Goal: Task Accomplishment & Management: Use online tool/utility

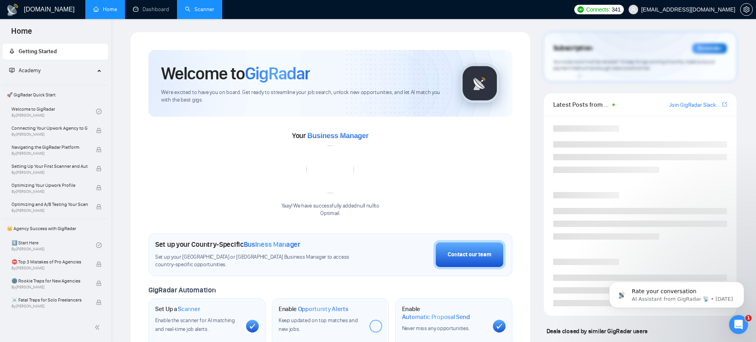
click at [202, 6] on link "Scanner" at bounding box center [199, 9] width 29 height 7
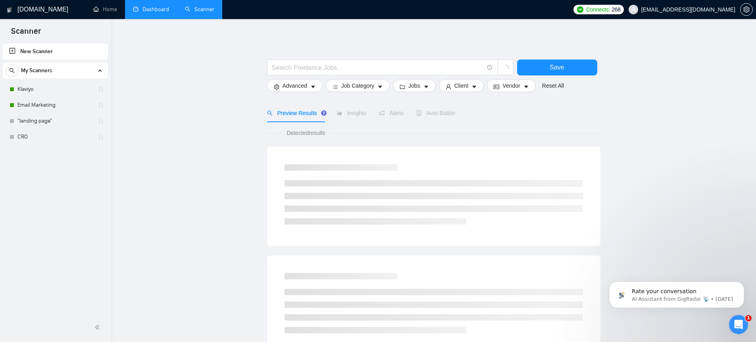
click at [155, 11] on link "Dashboard" at bounding box center [151, 9] width 36 height 7
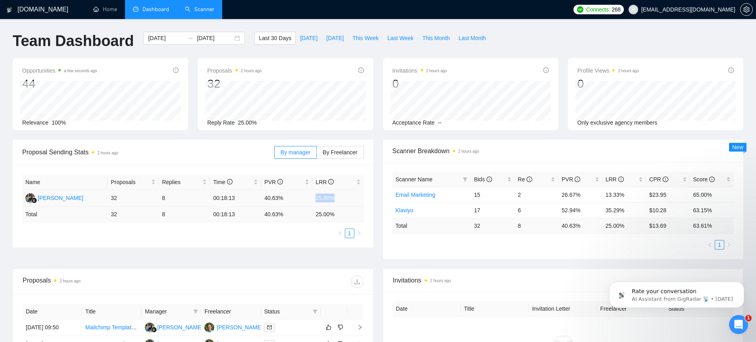
drag, startPoint x: 311, startPoint y: 198, endPoint x: 350, endPoint y: 197, distance: 38.5
click at [350, 197] on tr "[PERSON_NAME] 32 8 00:18:13 40.63% 25.00%" at bounding box center [193, 198] width 342 height 17
click at [205, 13] on link "Scanner" at bounding box center [199, 9] width 29 height 7
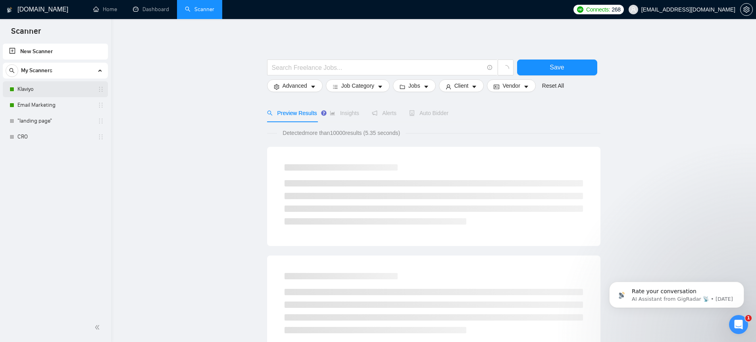
click at [35, 88] on link "Klaviyo" at bounding box center [54, 89] width 75 height 16
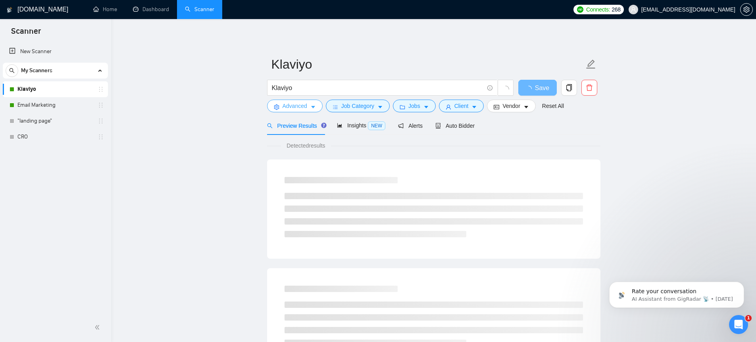
click at [301, 108] on span "Advanced" at bounding box center [295, 106] width 25 height 9
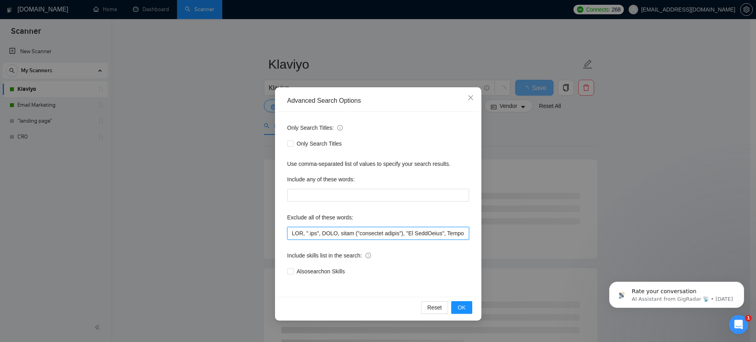
drag, startPoint x: 296, startPoint y: 234, endPoint x: 321, endPoint y: 235, distance: 25.8
click at [321, 235] on input "text" at bounding box center [378, 233] width 182 height 13
click at [343, 233] on input "text" at bounding box center [378, 233] width 182 height 13
click at [352, 235] on input "text" at bounding box center [378, 233] width 182 height 13
drag, startPoint x: 334, startPoint y: 235, endPoint x: 410, endPoint y: 233, distance: 76.2
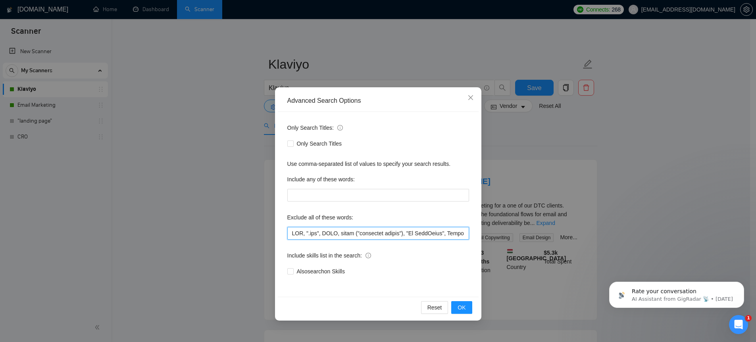
click at [410, 233] on input "text" at bounding box center [378, 233] width 182 height 13
click at [413, 233] on input "text" at bounding box center [378, 233] width 182 height 13
drag, startPoint x: 419, startPoint y: 232, endPoint x: 586, endPoint y: 228, distance: 166.3
click at [586, 228] on div "Advanced Search Options Only Search Titles: Only Search Titles Use comma-separa…" at bounding box center [378, 171] width 756 height 342
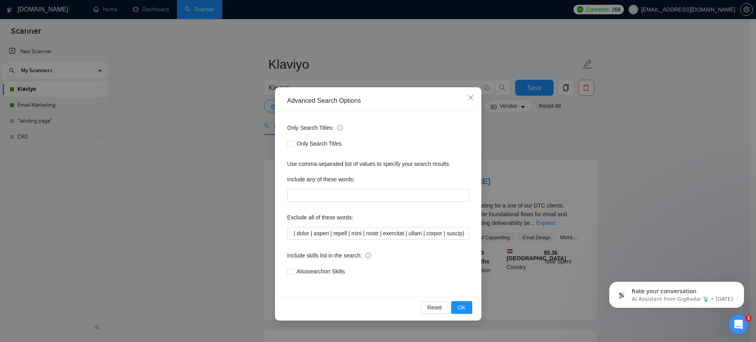
click at [596, 127] on div "Advanced Search Options Only Search Titles: Only Search Titles Use comma-separa…" at bounding box center [378, 171] width 756 height 342
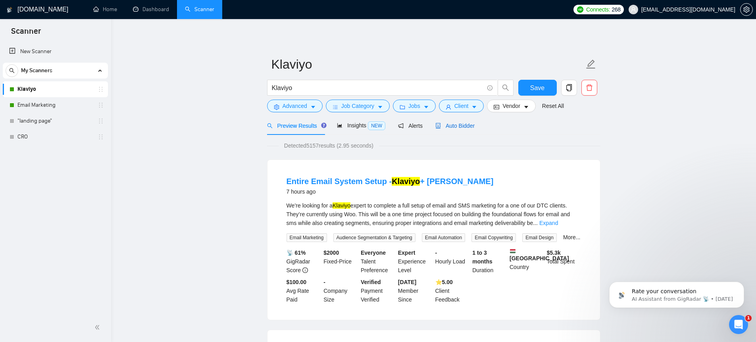
click at [447, 127] on span "Auto Bidder" at bounding box center [454, 126] width 39 height 6
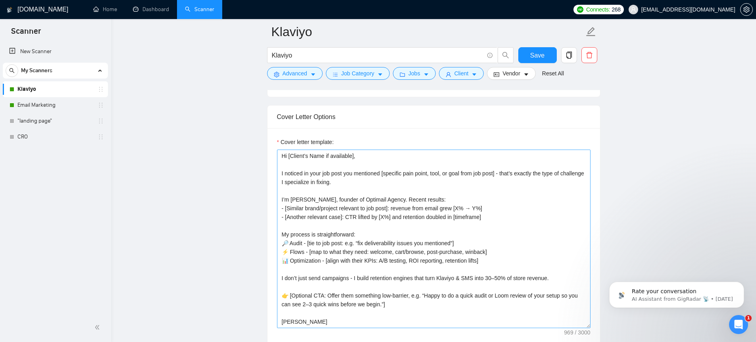
scroll to position [868, 0]
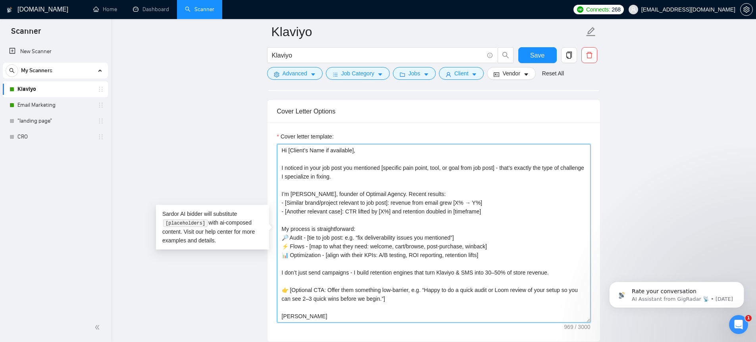
drag, startPoint x: 287, startPoint y: 152, endPoint x: 454, endPoint y: 250, distance: 194.6
click at [456, 250] on textarea "Hi [Client’s Name if available], I noticed in your job post you mentioned [spec…" at bounding box center [434, 233] width 314 height 179
click at [454, 250] on textarea "Hi [Client’s Name if available], I noticed in your job post you mentioned [spec…" at bounding box center [434, 233] width 314 height 179
drag, startPoint x: 288, startPoint y: 167, endPoint x: 304, endPoint y: 166, distance: 16.7
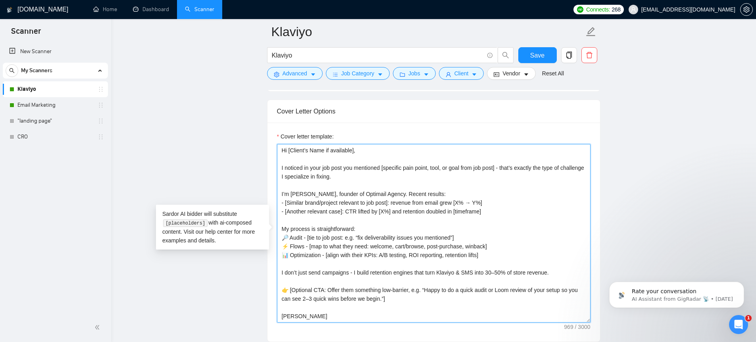
click at [302, 167] on textarea "Hi [Client’s Name if available], I noticed in your job post you mentioned [spec…" at bounding box center [434, 233] width 314 height 179
click at [407, 174] on textarea "Hi [Client’s Name if available], I noticed in your job post you mentioned [spec…" at bounding box center [434, 233] width 314 height 179
drag, startPoint x: 387, startPoint y: 169, endPoint x: 506, endPoint y: 170, distance: 119.9
click at [506, 170] on textarea "Hi [Client’s Name if available], I noticed in your job post you mentioned [spec…" at bounding box center [434, 233] width 314 height 179
drag, startPoint x: 441, startPoint y: 180, endPoint x: 400, endPoint y: 176, distance: 40.7
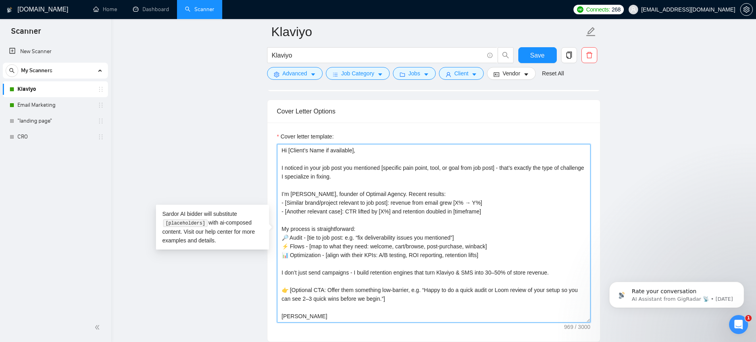
click at [441, 180] on textarea "Hi [Client’s Name if available], I noticed in your job post you mentioned [spec…" at bounding box center [434, 233] width 314 height 179
drag, startPoint x: 288, startPoint y: 151, endPoint x: 368, endPoint y: 152, distance: 80.2
click at [368, 152] on textarea "Hi [Client’s Name if available], I noticed in your job post you mentioned [spec…" at bounding box center [434, 233] width 314 height 179
click at [296, 160] on textarea "Hi [Client’s Name if available], I noticed in your job post you mentioned [spec…" at bounding box center [434, 233] width 314 height 179
drag, startPoint x: 330, startPoint y: 151, endPoint x: 358, endPoint y: 152, distance: 28.6
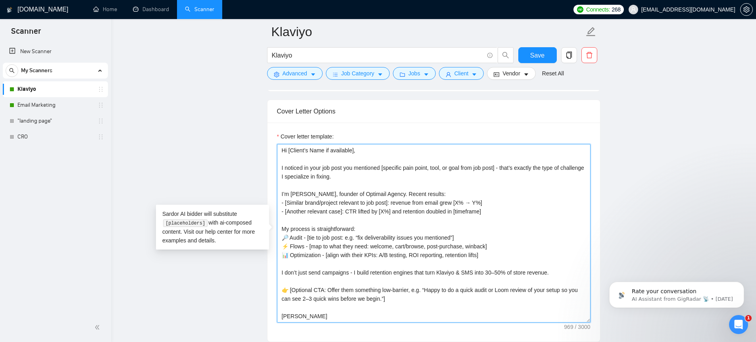
click at [361, 151] on textarea "Hi [Client’s Name if available], I noticed in your job post you mentioned [spec…" at bounding box center [434, 233] width 314 height 179
click at [319, 175] on textarea "Hi [Client’s Name if available], I noticed in your job post you mentioned [spec…" at bounding box center [434, 233] width 314 height 179
drag, startPoint x: 385, startPoint y: 169, endPoint x: 437, endPoint y: 170, distance: 51.2
click at [437, 170] on textarea "Hi [Client’s Name if available], I noticed in your job post you mentioned [spec…" at bounding box center [434, 233] width 314 height 179
drag, startPoint x: 442, startPoint y: 169, endPoint x: 483, endPoint y: 169, distance: 40.5
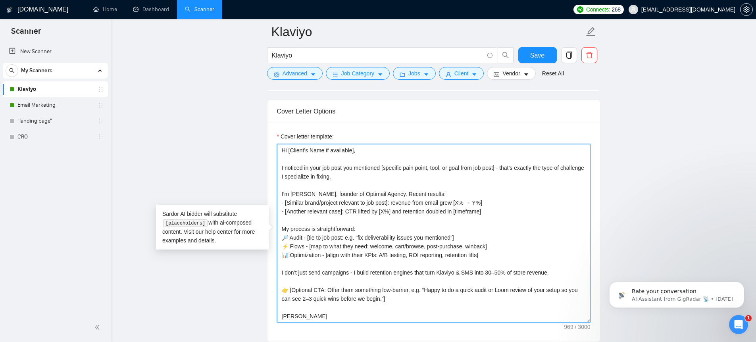
click at [483, 169] on textarea "Hi [Client’s Name if available], I noticed in your job post you mentioned [spec…" at bounding box center [434, 233] width 314 height 179
drag, startPoint x: 296, startPoint y: 195, endPoint x: 351, endPoint y: 194, distance: 55.2
click at [396, 188] on textarea "Hi [Client’s Name if available], I noticed in your job post you mentioned [spec…" at bounding box center [434, 233] width 314 height 179
click at [308, 196] on textarea "Hi [Client’s Name if available], I noticed in your job post you mentioned [spec…" at bounding box center [434, 233] width 314 height 179
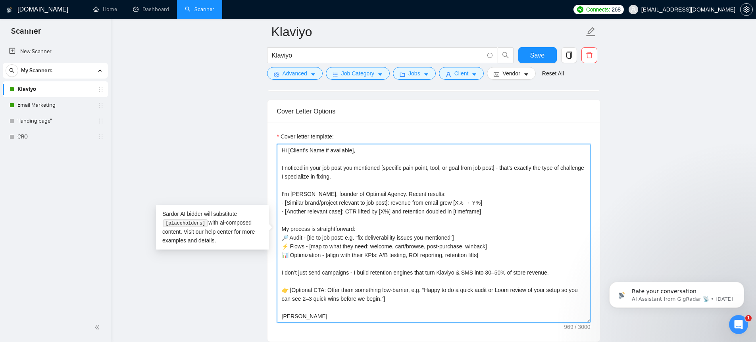
drag, startPoint x: 285, startPoint y: 196, endPoint x: 448, endPoint y: 186, distance: 163.4
click at [448, 186] on textarea "Hi [Client’s Name if available], I noticed in your job post you mentioned [spec…" at bounding box center [434, 233] width 314 height 179
click at [341, 198] on textarea "Hi [Client’s Name if available], I noticed in your job post you mentioned [spec…" at bounding box center [434, 233] width 314 height 179
drag, startPoint x: 471, startPoint y: 194, endPoint x: 514, endPoint y: 193, distance: 43.7
click at [514, 193] on textarea "Hi [Client’s Name if available], I noticed in your job post you mentioned [spec…" at bounding box center [434, 233] width 314 height 179
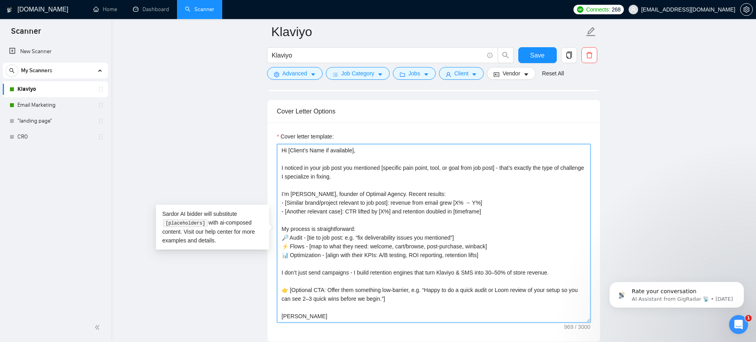
click at [509, 198] on textarea "Hi [Client’s Name if available], I noticed in your job post you mentioned [spec…" at bounding box center [434, 233] width 314 height 179
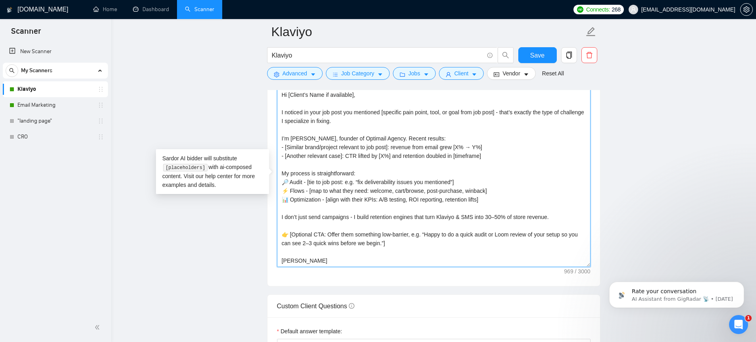
scroll to position [925, 0]
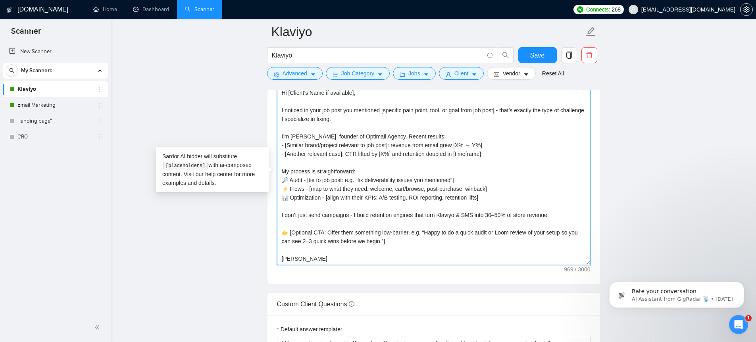
drag, startPoint x: 467, startPoint y: 138, endPoint x: 472, endPoint y: 138, distance: 4.4
click at [472, 138] on textarea "Hi [Client’s Name if available], I noticed in your job post you mentioned [spec…" at bounding box center [434, 176] width 314 height 179
click at [487, 137] on textarea "Hi [Client’s Name if available], I noticed in your job post you mentioned [spec…" at bounding box center [434, 176] width 314 height 179
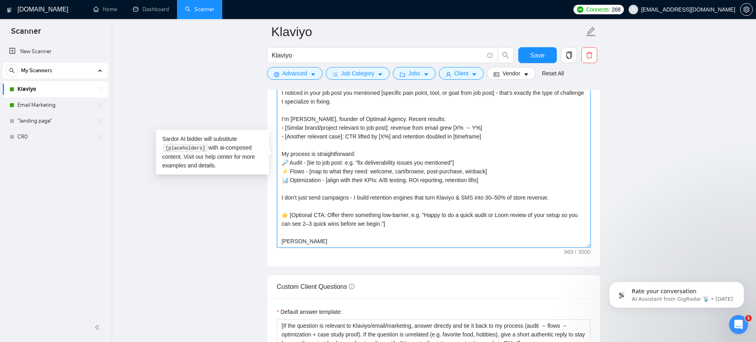
scroll to position [944, 0]
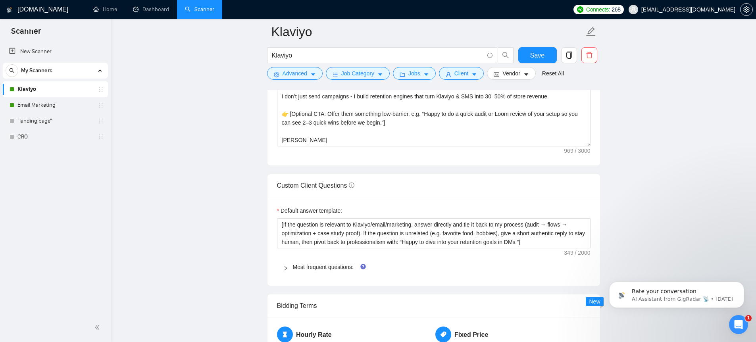
click at [325, 271] on div "Most frequent questions:" at bounding box center [434, 267] width 314 height 18
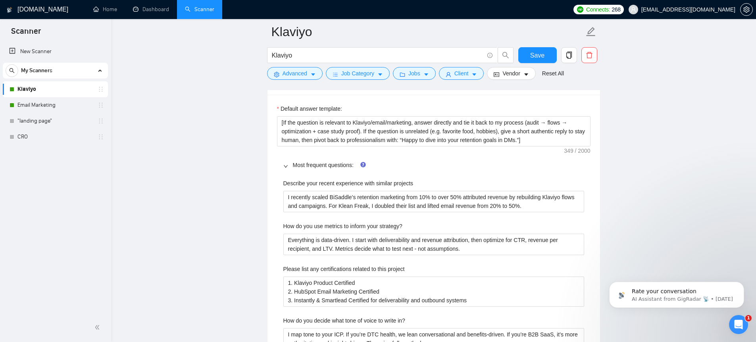
scroll to position [1153, 0]
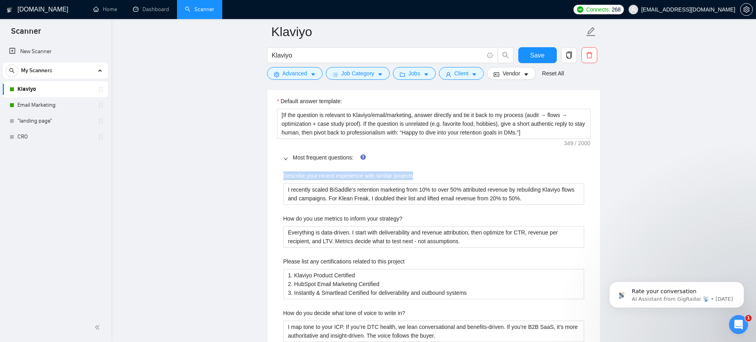
drag, startPoint x: 275, startPoint y: 176, endPoint x: 440, endPoint y: 171, distance: 164.8
drag, startPoint x: 276, startPoint y: 223, endPoint x: 368, endPoint y: 215, distance: 92.4
click at [376, 215] on label "How do you use metrics to inform your strategy?" at bounding box center [342, 218] width 119 height 9
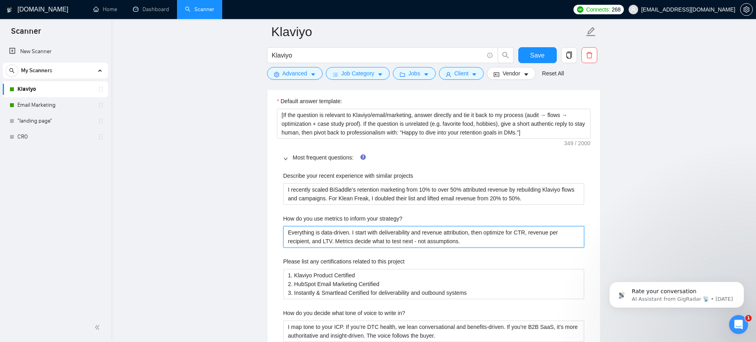
click at [376, 226] on strategy\? "Everything is data-driven. I start with deliverability and revenue attribution,…" at bounding box center [433, 236] width 301 height 21
click at [303, 259] on label "Please list any certifications related to this project" at bounding box center [343, 260] width 121 height 9
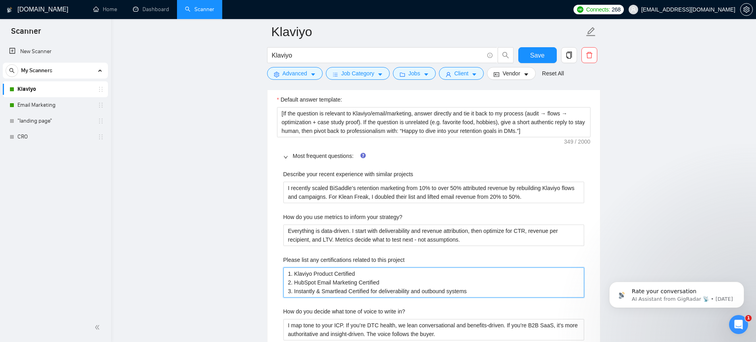
click at [303, 267] on project "1. Klaviyo Product Certified 2. HubSpot Email Marketing Certified 3. Instantly …" at bounding box center [433, 282] width 301 height 30
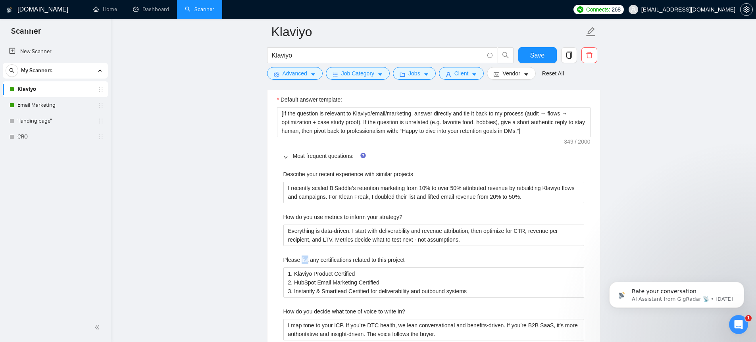
click at [302, 259] on label "Please list any certifications related to this project" at bounding box center [343, 260] width 121 height 9
click at [302, 267] on project "1. Klaviyo Product Certified 2. HubSpot Email Marketing Certified 3. Instantly …" at bounding box center [433, 282] width 301 height 30
click at [302, 259] on label "Please list any certifications related to this project" at bounding box center [343, 260] width 121 height 9
click at [302, 267] on project "1. Klaviyo Product Certified 2. HubSpot Email Marketing Certified 3. Instantly …" at bounding box center [433, 282] width 301 height 30
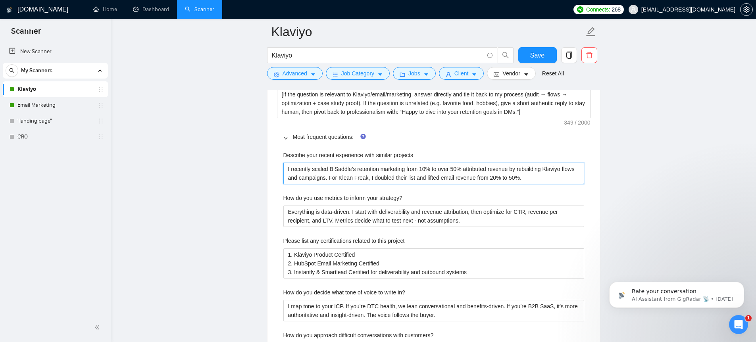
drag, startPoint x: 292, startPoint y: 168, endPoint x: 562, endPoint y: 179, distance: 270.1
click at [562, 179] on projects "I recently scaled BiSaddle’s retention marketing from 10% to over 50% attribute…" at bounding box center [433, 173] width 301 height 21
click at [295, 174] on projects "I recently scaled BiSaddle’s retention marketing from 10% to over 50% attribute…" at bounding box center [433, 173] width 301 height 21
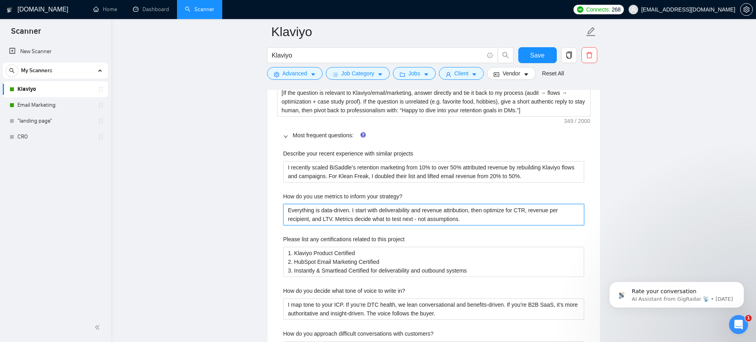
drag, startPoint x: 475, startPoint y: 218, endPoint x: 269, endPoint y: 195, distance: 207.3
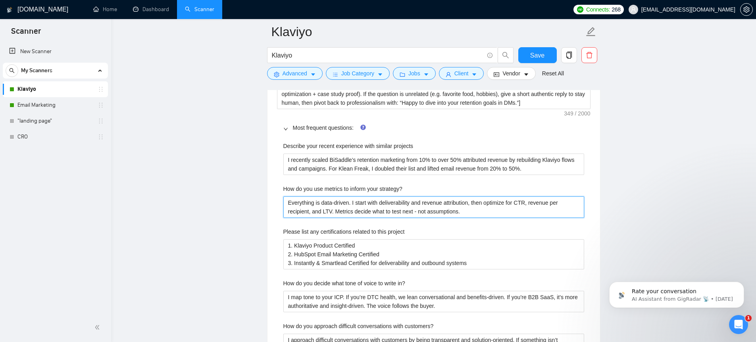
scroll to position [1184, 0]
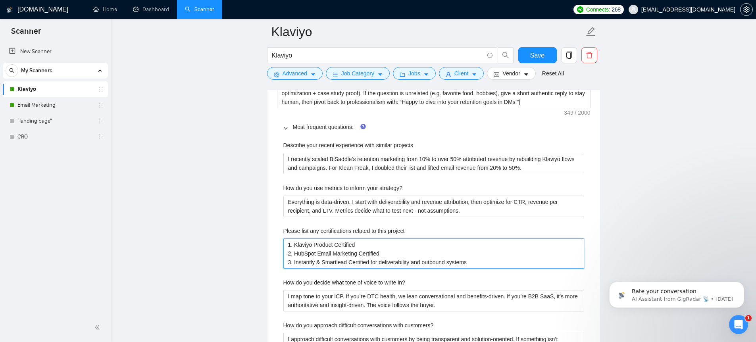
drag, startPoint x: 308, startPoint y: 244, endPoint x: 413, endPoint y: 256, distance: 105.8
click at [413, 256] on project "1. Klaviyo Product Certified 2. HubSpot Email Marketing Certified 3. Instantly …" at bounding box center [433, 254] width 301 height 30
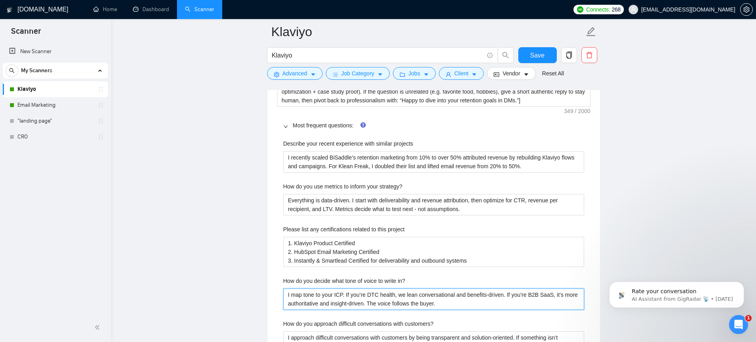
click at [413, 297] on in\? "I map tone to your ICP. If you’re DTC health, we lean conversational and benefi…" at bounding box center [433, 299] width 301 height 21
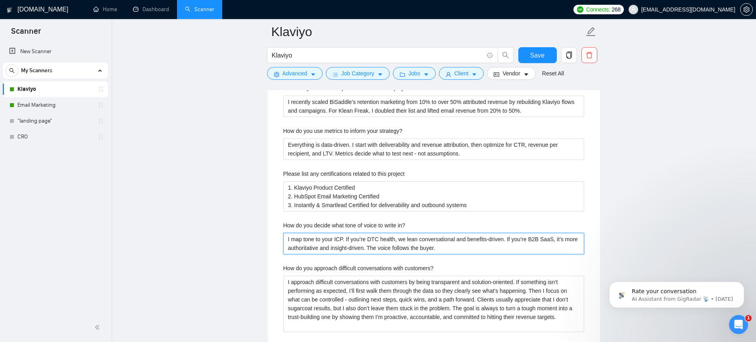
scroll to position [1246, 0]
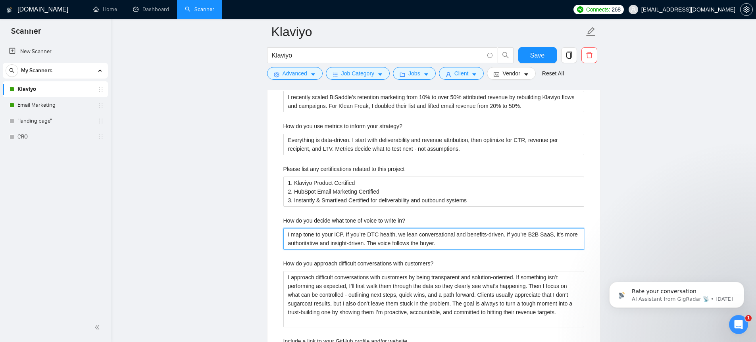
drag, startPoint x: 314, startPoint y: 236, endPoint x: 469, endPoint y: 243, distance: 155.7
click at [469, 243] on in\? "I map tone to your ICP. If you’re DTC health, we lean conversational and benefi…" at bounding box center [433, 238] width 301 height 21
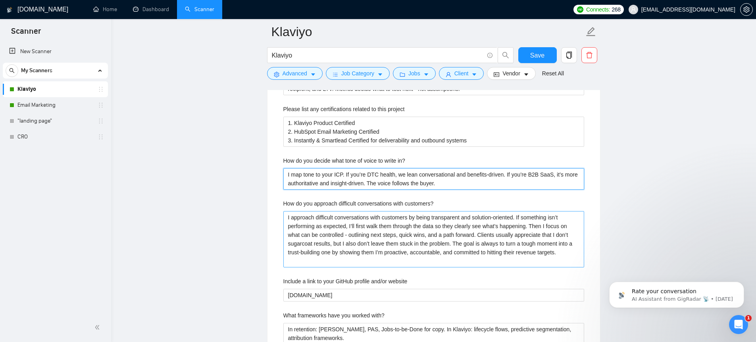
scroll to position [1322, 0]
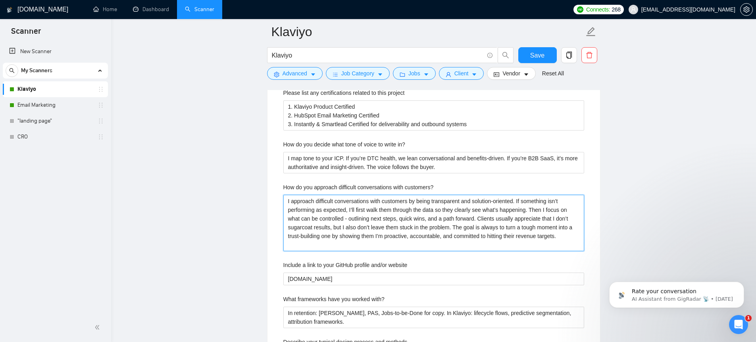
drag, startPoint x: 300, startPoint y: 205, endPoint x: 389, endPoint y: 244, distance: 96.7
click at [389, 242] on customers\? "I approach difficult conversations with customers by being transparent and solu…" at bounding box center [433, 223] width 301 height 56
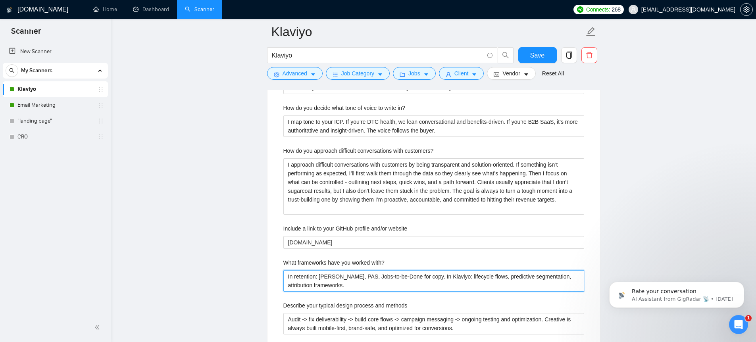
drag, startPoint x: 335, startPoint y: 283, endPoint x: 254, endPoint y: 264, distance: 84.0
click at [264, 271] on main "Klaviyo Klaviyo Save Advanced Job Category Jobs Client Vendor Reset All Preview…" at bounding box center [433, 87] width 619 height 2829
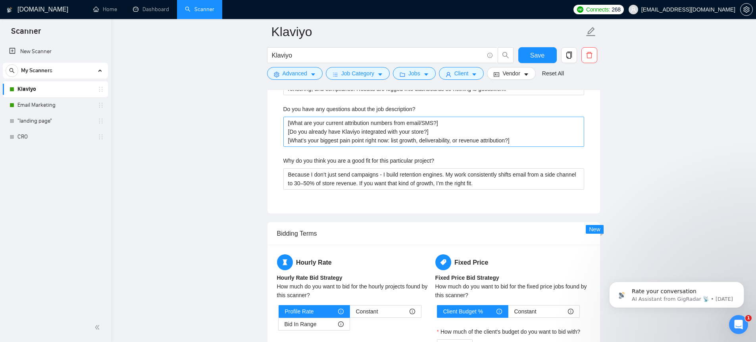
scroll to position [1683, 0]
drag, startPoint x: 285, startPoint y: 105, endPoint x: 428, endPoint y: 107, distance: 143.3
drag, startPoint x: 298, startPoint y: 124, endPoint x: 452, endPoint y: 113, distance: 154.7
click at [452, 113] on div "Do you have any questions about the job description? [What are your current att…" at bounding box center [433, 126] width 301 height 42
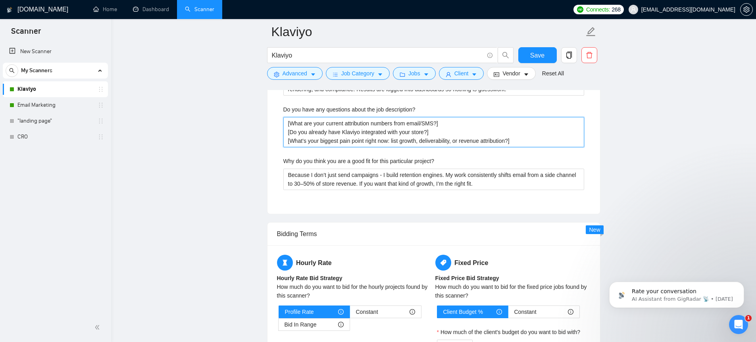
drag, startPoint x: 458, startPoint y: 131, endPoint x: 275, endPoint y: 129, distance: 183.0
click at [443, 142] on description\? "[What are your current attribution numbers from email/SMS?] [Do you already hav…" at bounding box center [433, 132] width 301 height 30
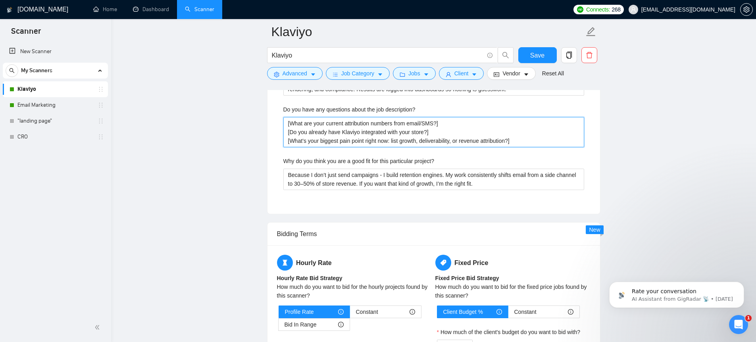
click at [526, 134] on description\? "[What are your current attribution numbers from email/SMS?] [Do you already hav…" at bounding box center [433, 132] width 301 height 30
drag, startPoint x: 521, startPoint y: 138, endPoint x: 297, endPoint y: 92, distance: 228.4
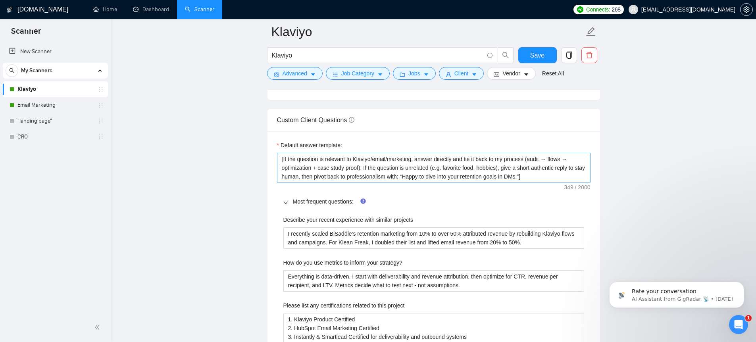
scroll to position [1109, 0]
click at [285, 160] on textarea "[If the question is relevant to Klaviyo/email/marketing, answer directly and ti…" at bounding box center [434, 168] width 314 height 30
drag, startPoint x: 355, startPoint y: 161, endPoint x: 373, endPoint y: 159, distance: 18.4
click at [373, 159] on textarea "[If the question is relevant to Klaviyo/email/marketing, answer directly and ti…" at bounding box center [434, 168] width 314 height 30
click at [391, 161] on textarea "[If the question is relevant to Klaviyo/email/marketing, answer directly and ti…" at bounding box center [434, 168] width 314 height 30
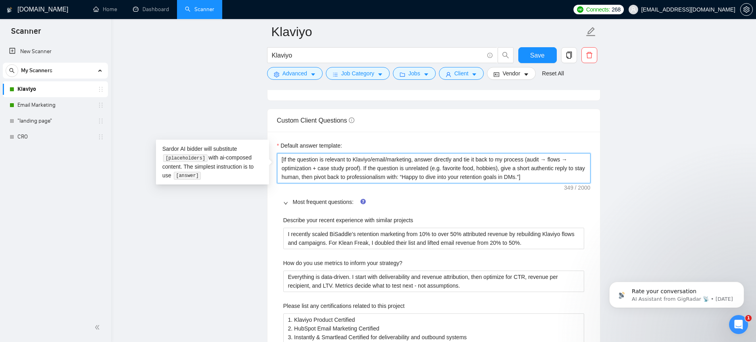
click at [405, 161] on textarea "[If the question is relevant to Klaviyo/email/marketing, answer directly and ti…" at bounding box center [434, 168] width 314 height 30
drag, startPoint x: 442, startPoint y: 161, endPoint x: 475, endPoint y: 162, distance: 33.4
click at [475, 162] on textarea "[If the question is relevant to Klaviyo/email/marketing, answer directly and ti…" at bounding box center [434, 168] width 314 height 30
click at [451, 169] on textarea "[If the question is relevant to Klaviyo/email/marketing, answer directly and ti…" at bounding box center [434, 168] width 314 height 30
drag, startPoint x: 445, startPoint y: 167, endPoint x: 463, endPoint y: 168, distance: 17.9
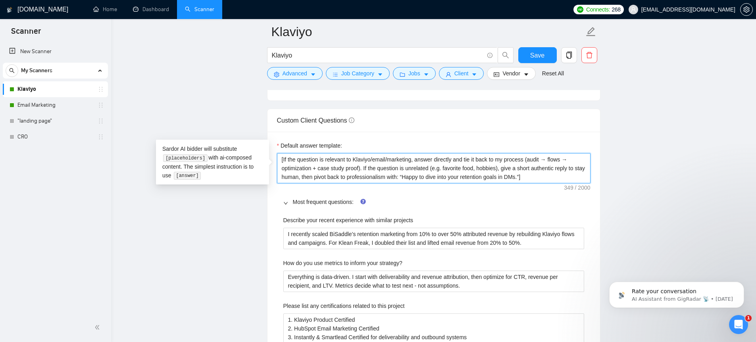
click at [455, 168] on textarea "[If the question is relevant to Klaviyo/email/marketing, answer directly and ti…" at bounding box center [434, 168] width 314 height 30
drag, startPoint x: 501, startPoint y: 169, endPoint x: 510, endPoint y: 169, distance: 9.5
click at [510, 169] on textarea "[If the question is relevant to Klaviyo/email/marketing, answer directly and ti…" at bounding box center [434, 168] width 314 height 30
drag, startPoint x: 522, startPoint y: 167, endPoint x: 508, endPoint y: 171, distance: 14.1
click at [522, 167] on textarea "[If the question is relevant to Klaviyo/email/marketing, answer directly and ti…" at bounding box center [434, 168] width 314 height 30
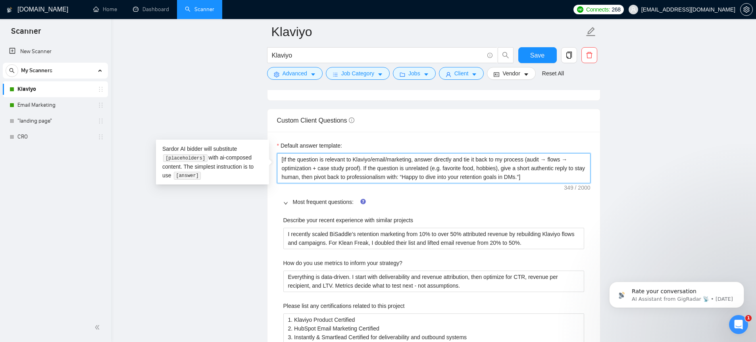
drag, startPoint x: 325, startPoint y: 178, endPoint x: 422, endPoint y: 176, distance: 97.6
click at [422, 176] on textarea "[If the question is relevant to Klaviyo/email/marketing, answer directly and ti…" at bounding box center [434, 168] width 314 height 30
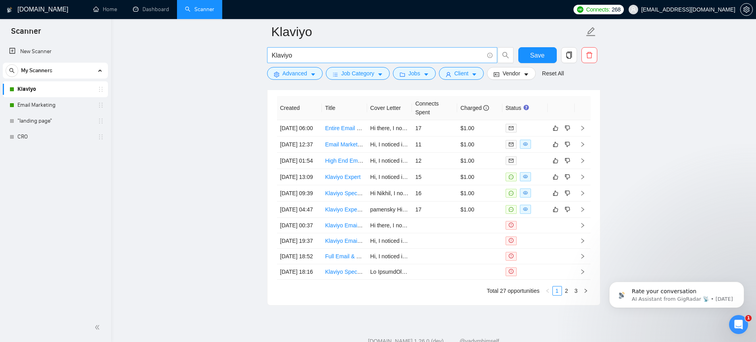
scroll to position [2591, 0]
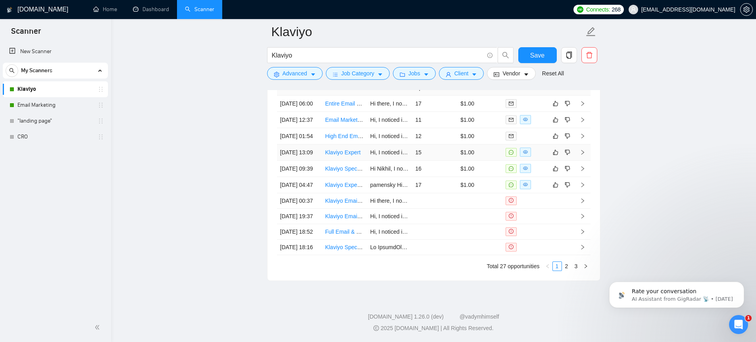
click at [423, 161] on td "15" at bounding box center [434, 152] width 45 height 16
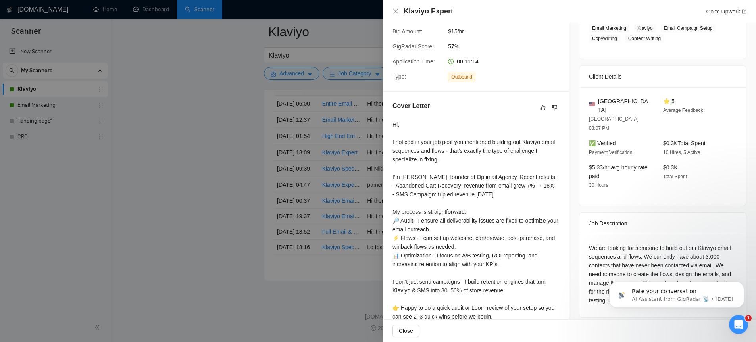
scroll to position [191, 0]
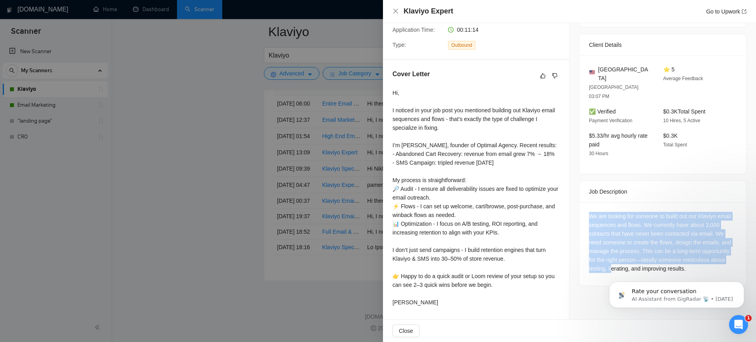
drag, startPoint x: 612, startPoint y: 206, endPoint x: 656, endPoint y: 237, distance: 53.5
click at [656, 237] on div "We are looking for someone to build out our Klaviyo email sequences and flows. …" at bounding box center [663, 242] width 148 height 61
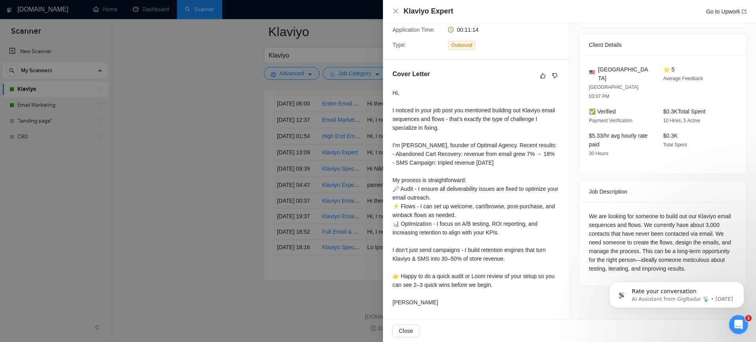
click at [665, 212] on div "We are looking for someone to build out our Klaviyo email sequences and flows. …" at bounding box center [663, 242] width 148 height 61
click at [281, 156] on div at bounding box center [378, 171] width 756 height 342
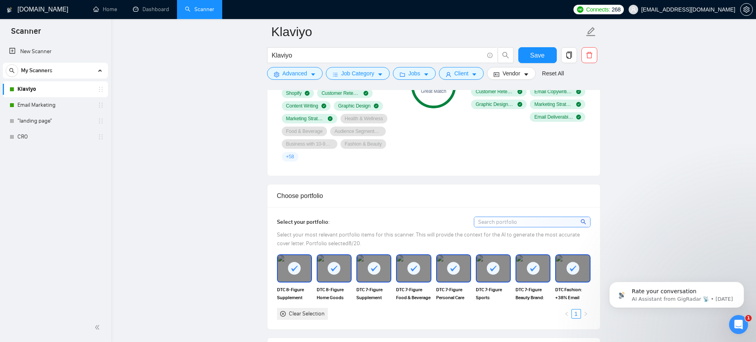
scroll to position [826, 0]
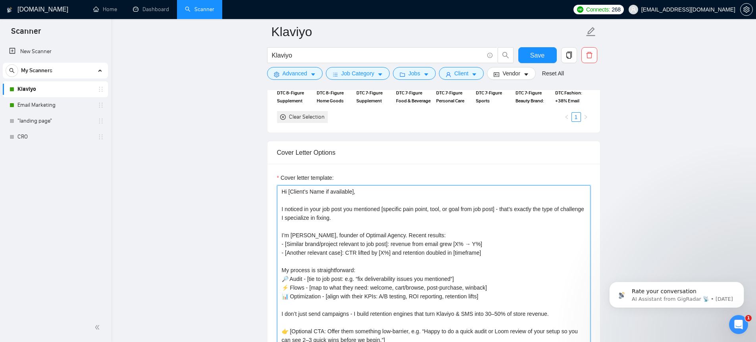
drag, startPoint x: 468, startPoint y: 267, endPoint x: 266, endPoint y: 191, distance: 215.4
click at [293, 205] on textarea "Hi [Client’s Name if available], I noticed in your job post you mentioned [spec…" at bounding box center [434, 274] width 314 height 179
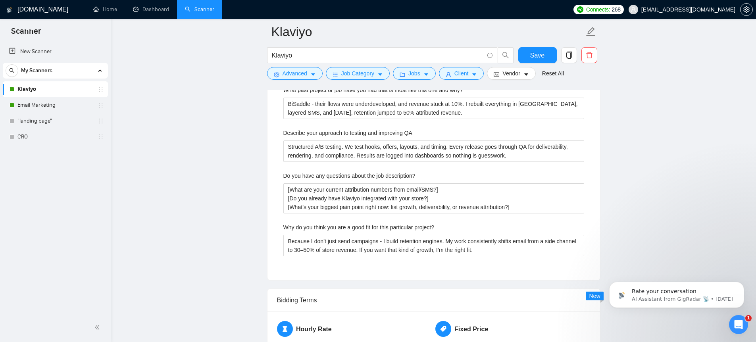
scroll to position [592, 0]
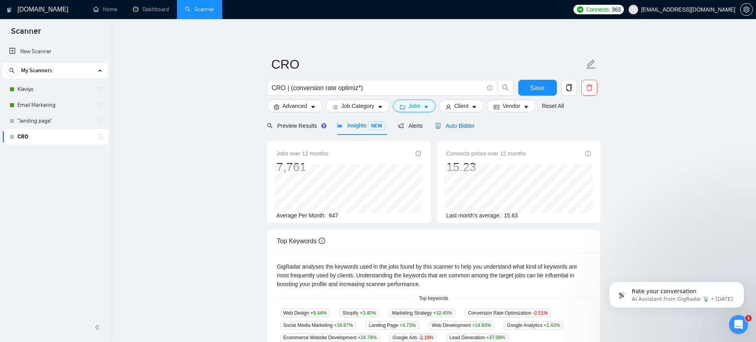
click at [465, 127] on span "Auto Bidder" at bounding box center [454, 126] width 39 height 6
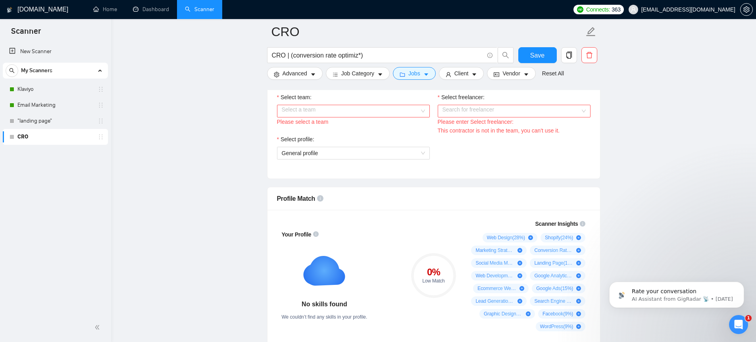
scroll to position [559, 0]
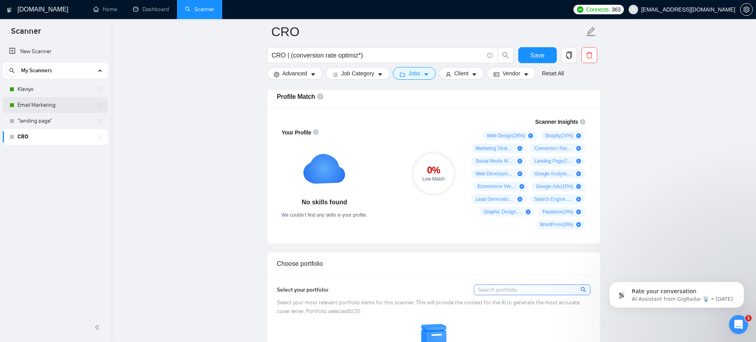
click at [43, 105] on link "Email Marketing" at bounding box center [54, 105] width 75 height 16
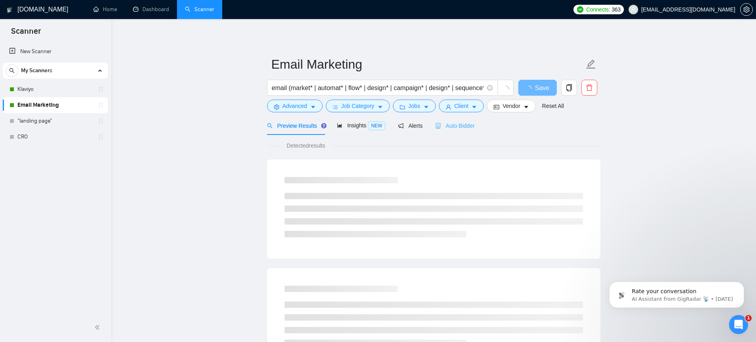
click at [454, 128] on span "Auto Bidder" at bounding box center [454, 126] width 39 height 6
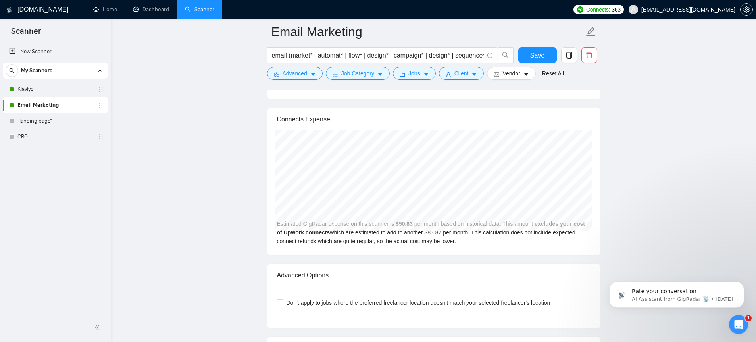
scroll to position [1629, 0]
drag, startPoint x: 32, startPoint y: 90, endPoint x: 401, endPoint y: 108, distance: 369.9
click at [32, 89] on link "Klaviyo" at bounding box center [54, 89] width 75 height 16
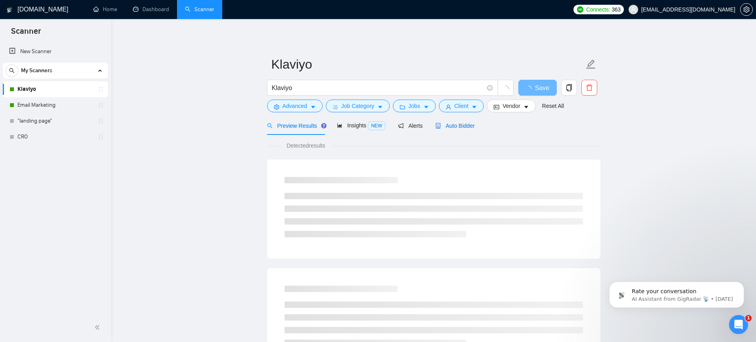
click at [465, 125] on span "Auto Bidder" at bounding box center [454, 126] width 39 height 6
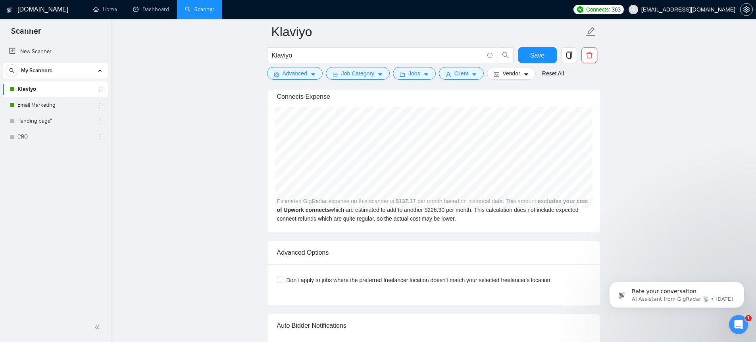
scroll to position [1664, 0]
click at [52, 123] on link ""landing page"" at bounding box center [54, 121] width 75 height 16
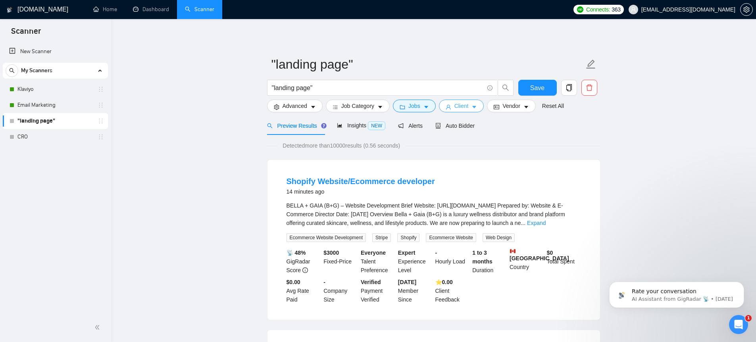
click at [457, 106] on span "Client" at bounding box center [461, 106] width 14 height 9
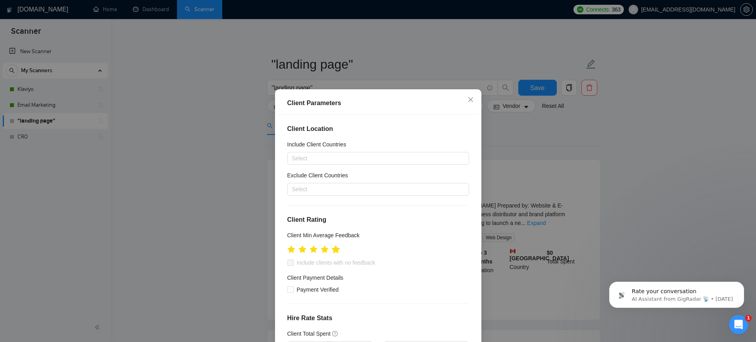
click at [333, 252] on icon "star" at bounding box center [335, 249] width 8 height 8
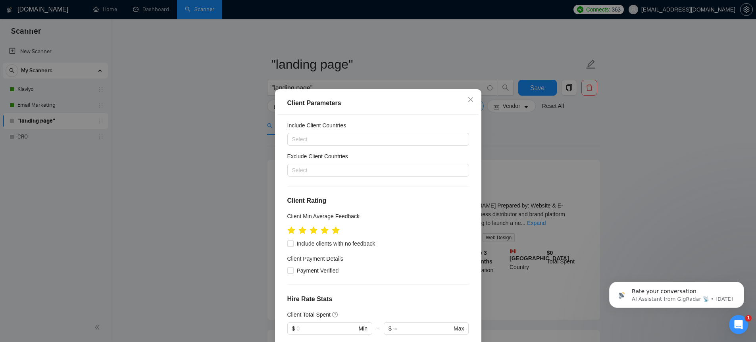
scroll to position [21, 0]
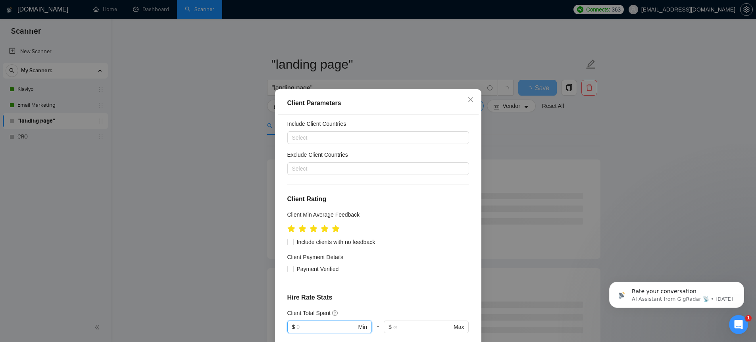
click at [311, 325] on input "text" at bounding box center [326, 327] width 60 height 9
type input "200000"
click at [342, 300] on h4 "Hire Rate Stats" at bounding box center [378, 298] width 182 height 10
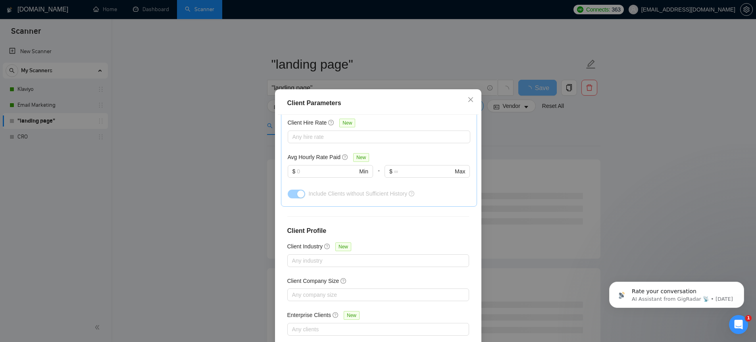
scroll to position [256, 0]
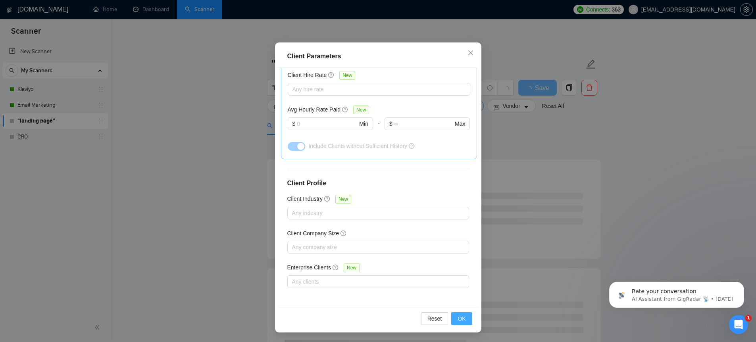
drag, startPoint x: 457, startPoint y: 319, endPoint x: 468, endPoint y: 321, distance: 11.8
click at [458, 319] on span "OK" at bounding box center [462, 318] width 8 height 9
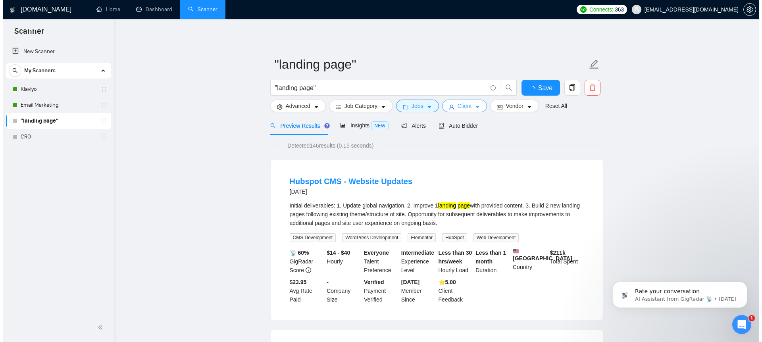
scroll to position [0, 0]
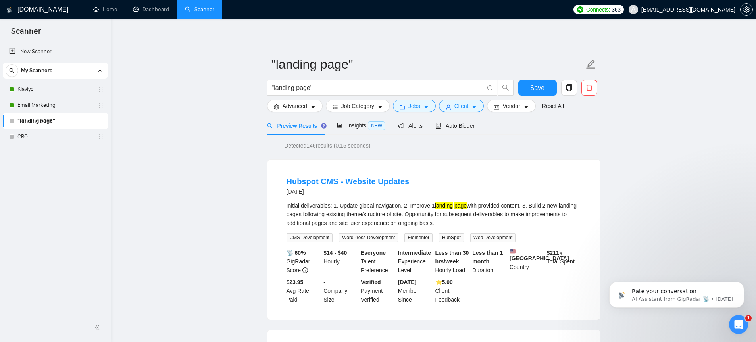
click at [314, 145] on span "Detected 146 results (0.15 seconds)" at bounding box center [327, 145] width 97 height 9
click at [358, 123] on span "Insights NEW" at bounding box center [361, 125] width 48 height 6
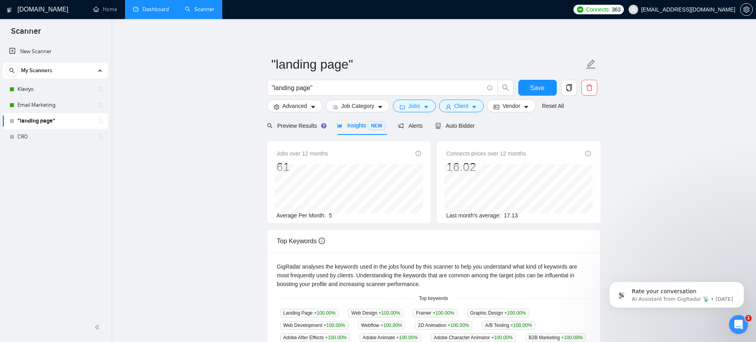
click at [148, 13] on link "Dashboard" at bounding box center [151, 9] width 36 height 7
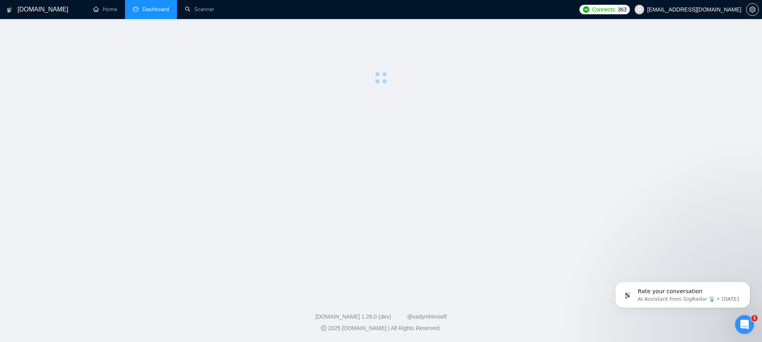
click at [155, 6] on li "Dashboard" at bounding box center [151, 9] width 52 height 19
click at [100, 6] on link "Home" at bounding box center [105, 9] width 24 height 7
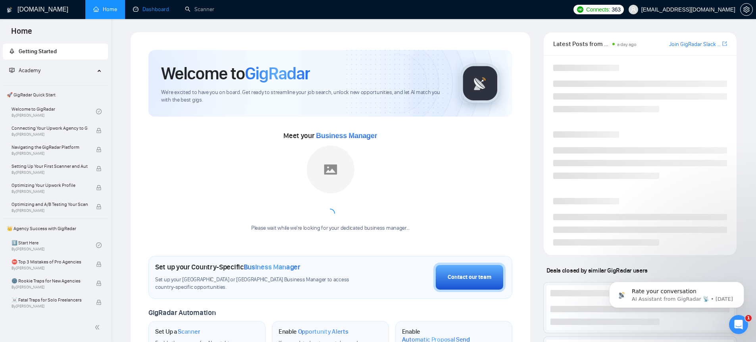
click at [142, 10] on link "Dashboard" at bounding box center [151, 9] width 36 height 7
